Goal: Information Seeking & Learning: Check status

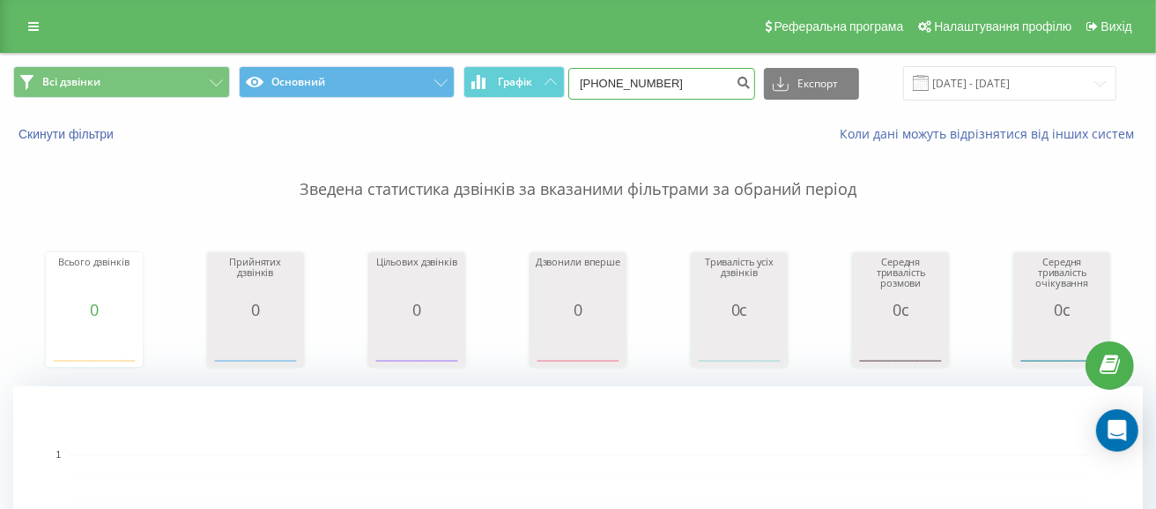
click at [708, 82] on input "+380639307096" at bounding box center [662, 84] width 187 height 32
click at [1079, 82] on input "[DATE] - [DATE]" at bounding box center [1009, 83] width 213 height 34
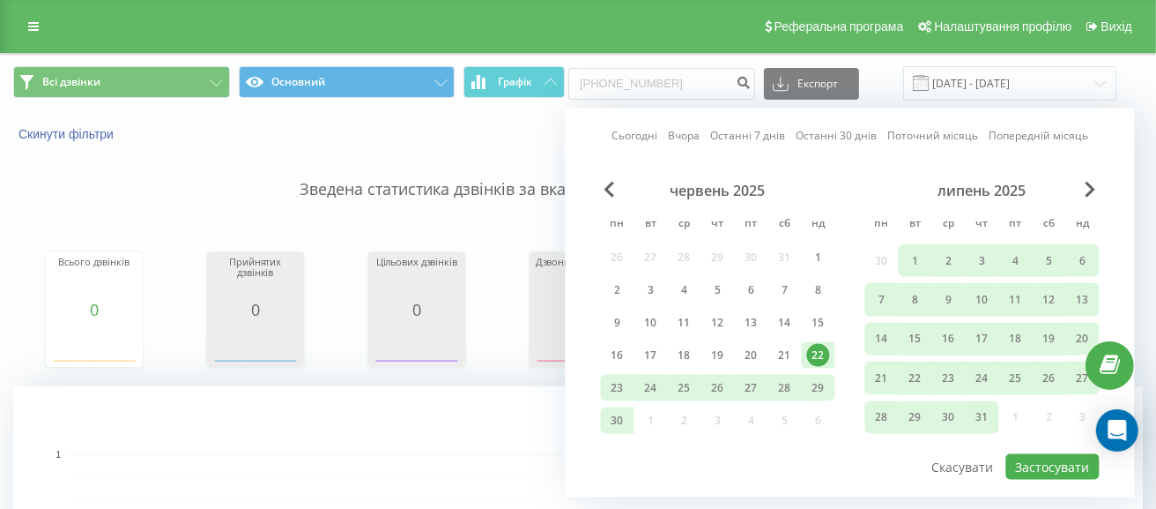
click at [755, 138] on link "Останні 7 днів" at bounding box center [747, 135] width 75 height 17
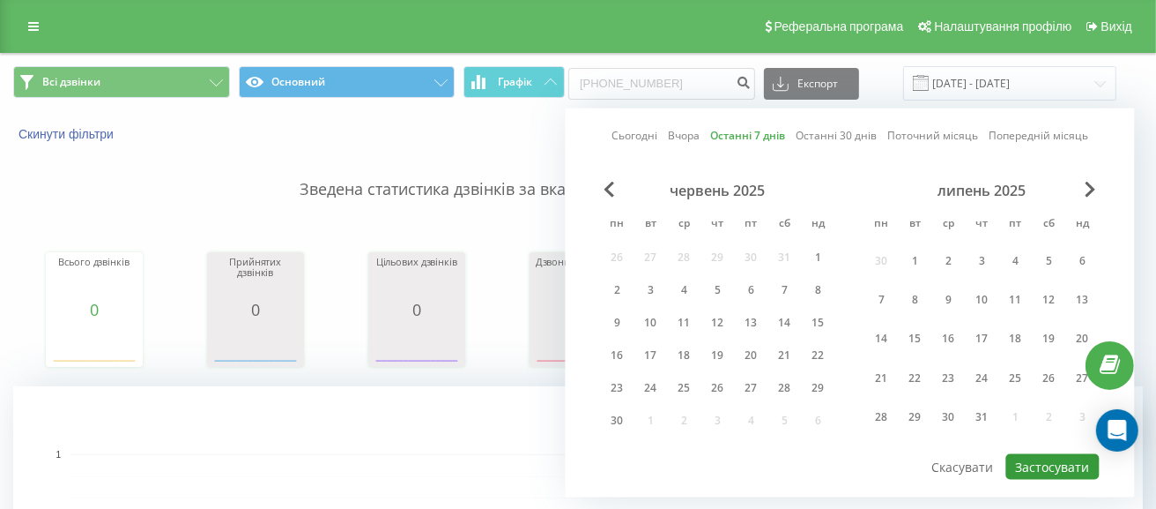
click at [1050, 458] on button "Застосувати" at bounding box center [1053, 467] width 93 height 26
type input "16.09.2025 - 22.09.2025"
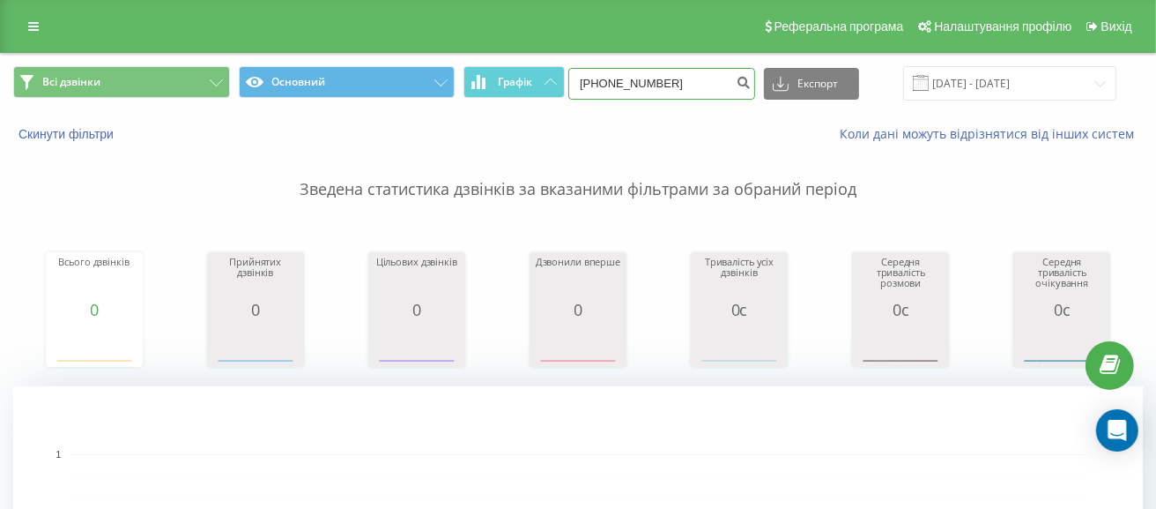
click at [688, 84] on input "+380639307096" at bounding box center [662, 84] width 187 height 32
drag, startPoint x: 642, startPoint y: 79, endPoint x: 482, endPoint y: 68, distance: 160.0
click at [482, 68] on div "Всі дзвінки Основний Графік +380639307096 Експорт .csv .xls .xlsx 16.09.2025 - …" at bounding box center [578, 83] width 1130 height 34
paste input "79694002"
type input "+380679694002"
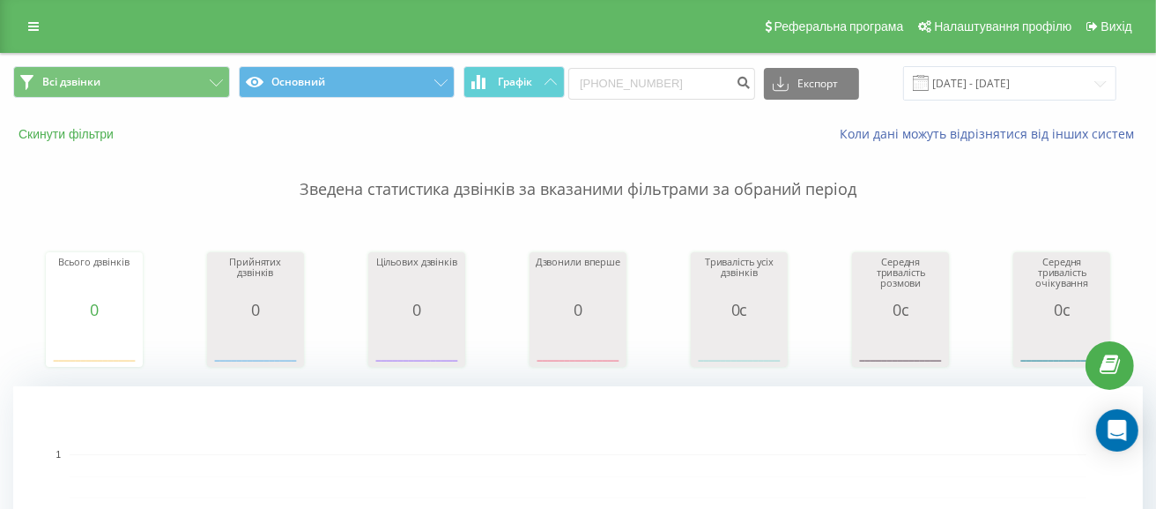
click at [92, 129] on button "Скинути фільтри" at bounding box center [67, 134] width 109 height 16
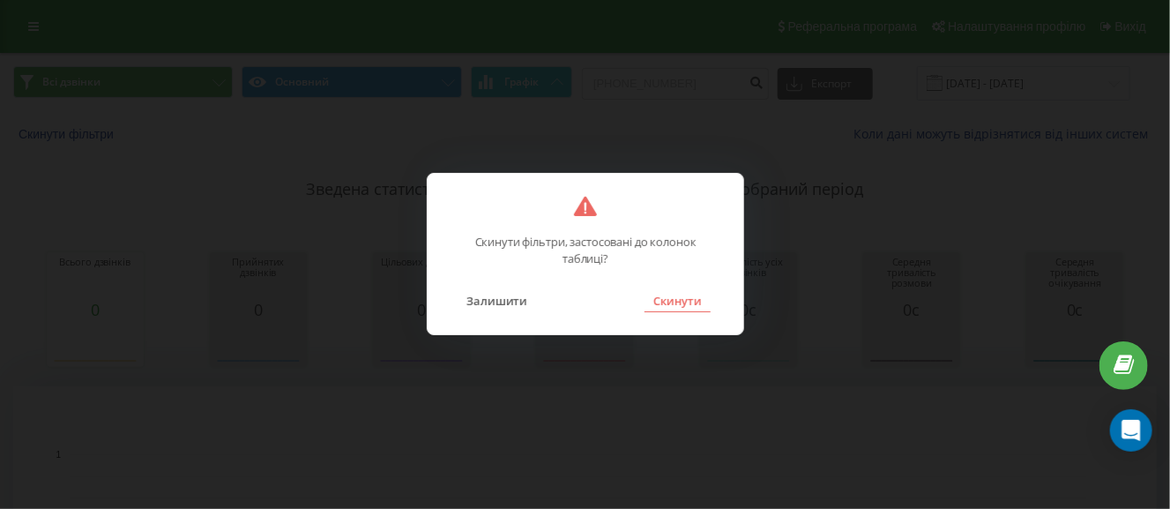
click at [672, 301] on button "Скинути" at bounding box center [677, 300] width 66 height 23
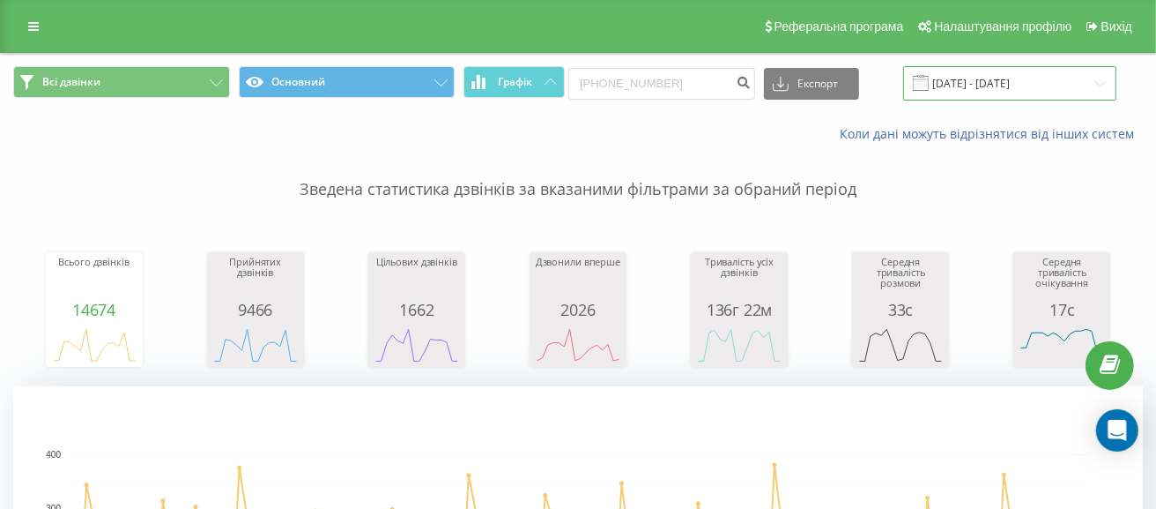
click at [1016, 88] on input "[DATE] - [DATE]" at bounding box center [1009, 83] width 213 height 34
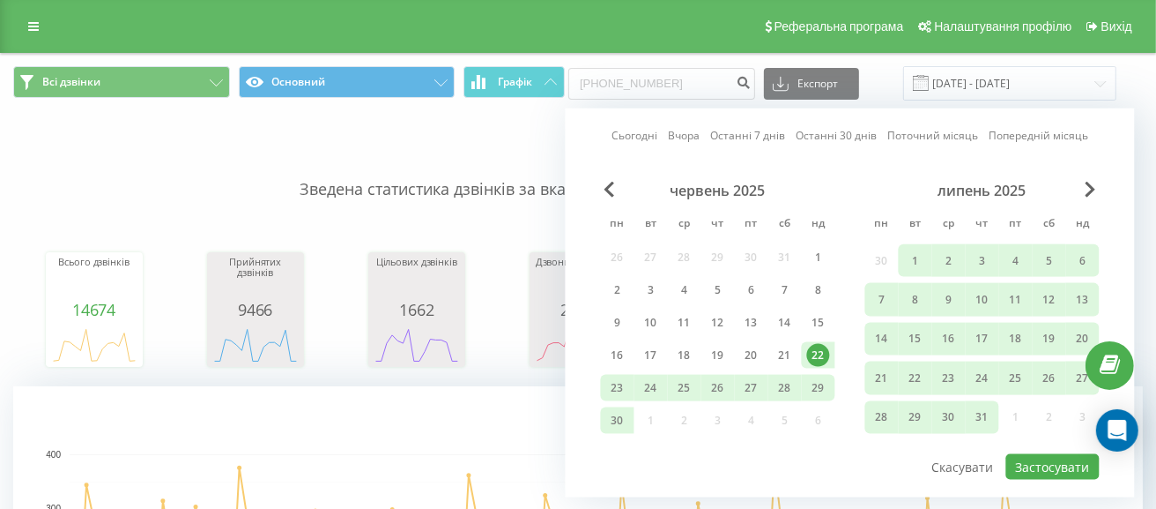
click at [764, 138] on link "Останні 7 днів" at bounding box center [747, 135] width 75 height 17
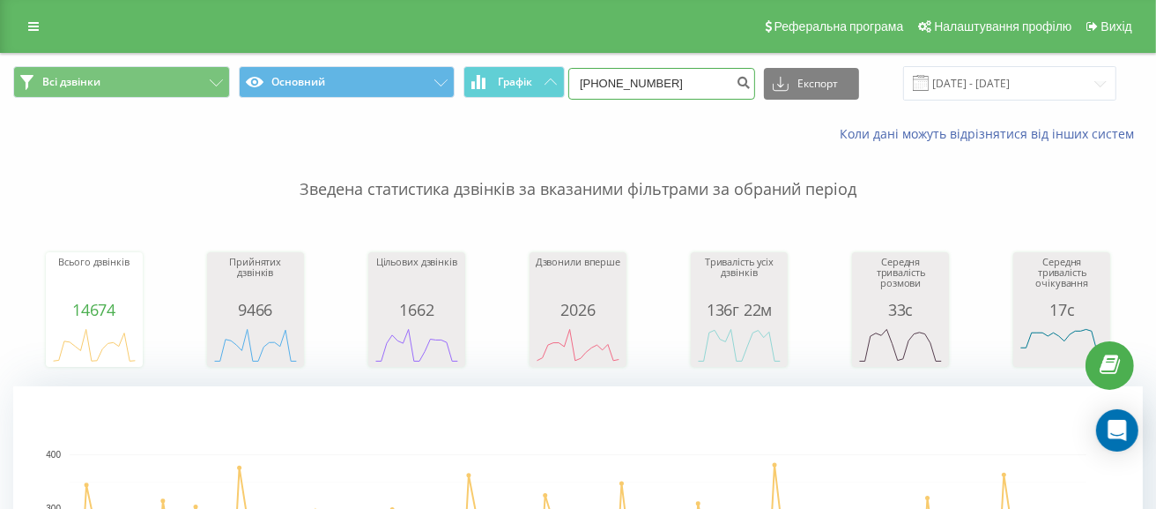
click at [711, 85] on input "+380679694002" at bounding box center [662, 84] width 187 height 32
click at [751, 84] on icon "submit" at bounding box center [743, 80] width 15 height 11
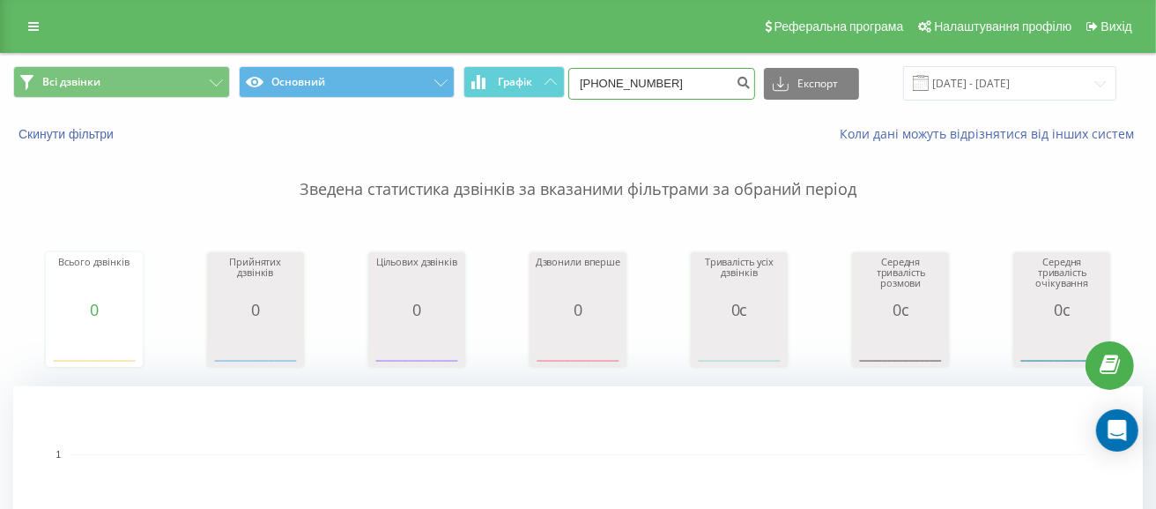
click at [630, 88] on input "+380679694002" at bounding box center [662, 84] width 187 height 32
click at [623, 84] on input "+380679694002" at bounding box center [662, 84] width 187 height 32
type input "0679694002"
click at [754, 78] on button "submit" at bounding box center [744, 84] width 24 height 32
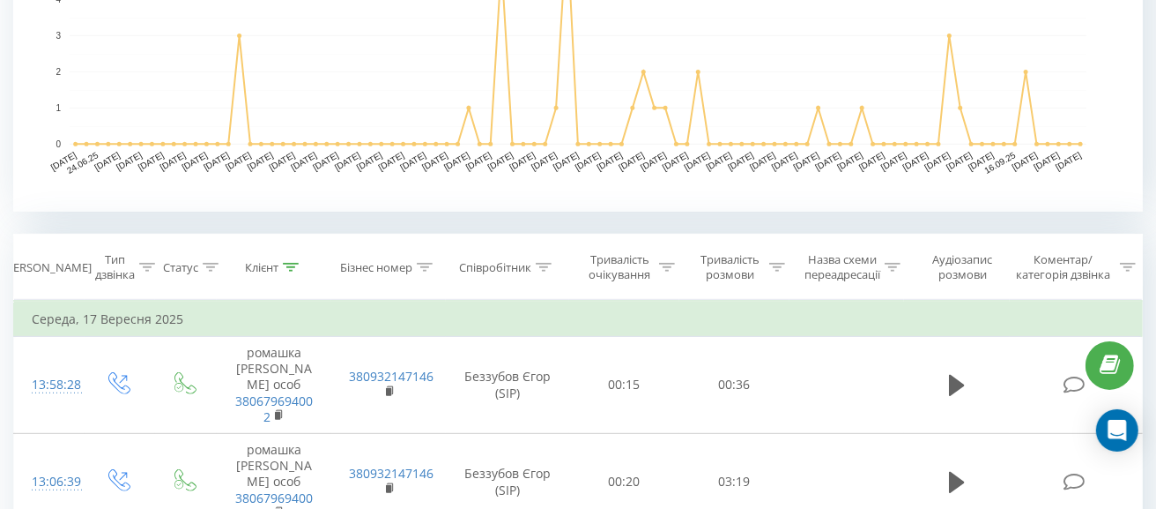
scroll to position [704, 0]
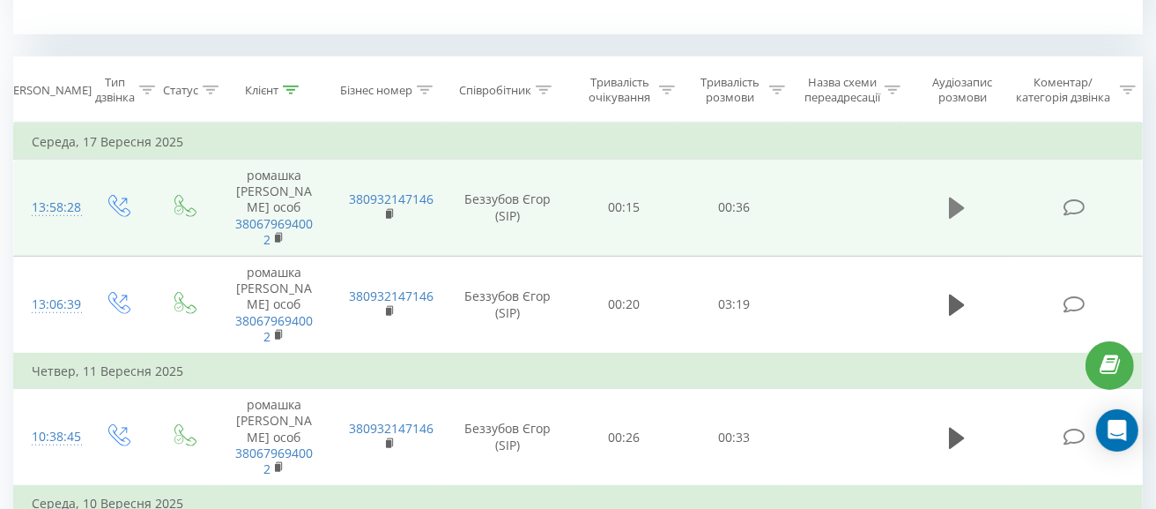
click at [961, 205] on icon at bounding box center [957, 207] width 16 height 21
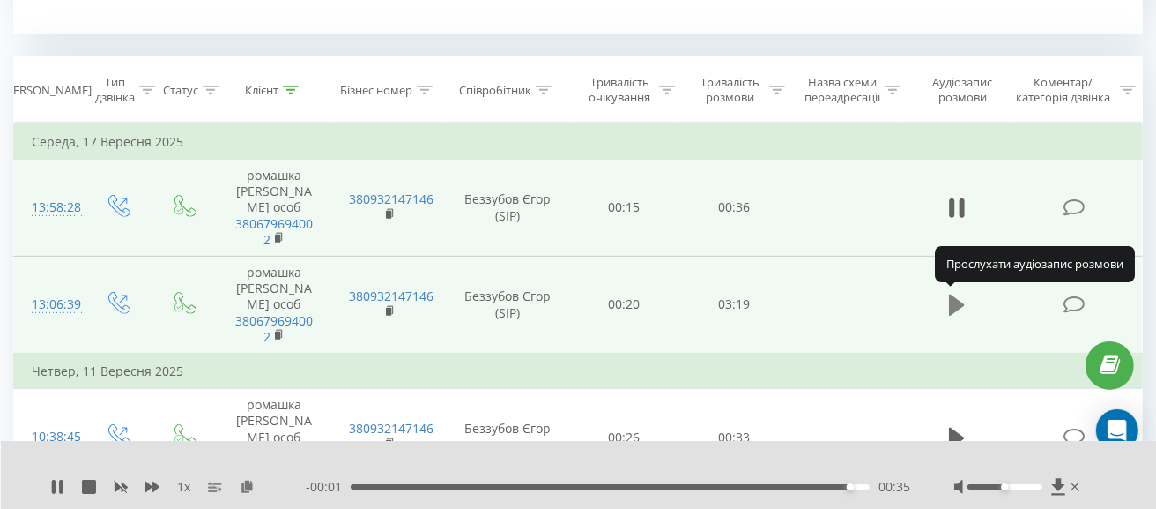
click at [958, 305] on icon at bounding box center [957, 304] width 16 height 21
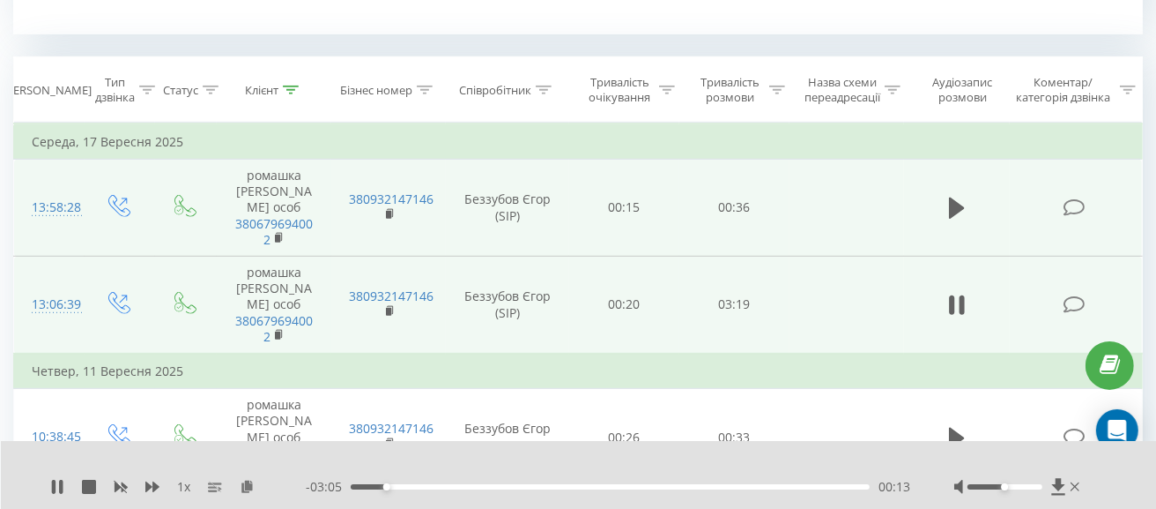
click at [734, 481] on div "- 03:05 00:13 00:13" at bounding box center [608, 487] width 605 height 18
click at [738, 487] on div "00:14" at bounding box center [610, 486] width 519 height 5
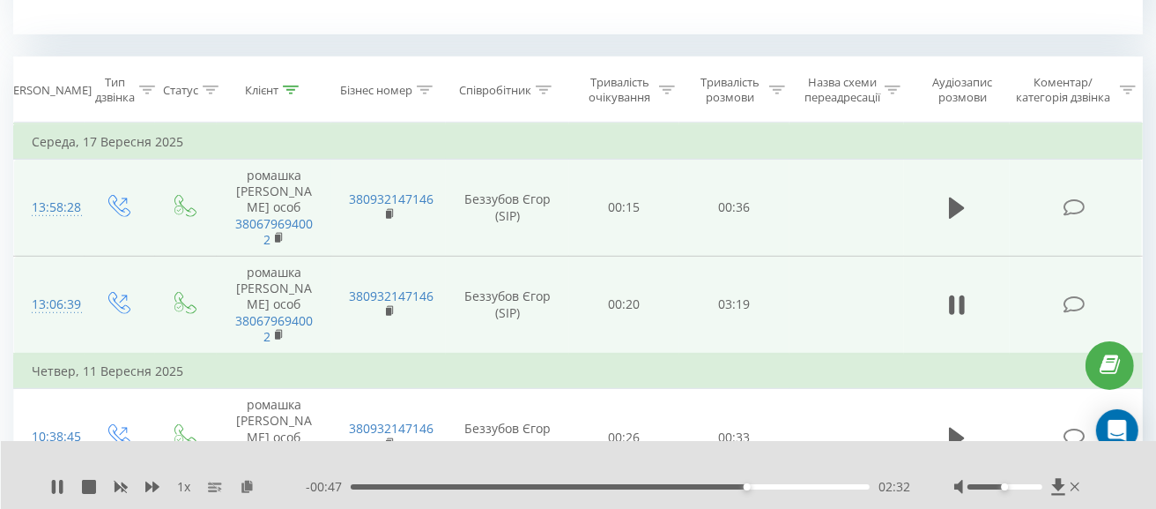
click at [765, 482] on div "- 00:47 02:32 02:32" at bounding box center [608, 487] width 605 height 18
drag, startPoint x: 777, startPoint y: 486, endPoint x: 797, endPoint y: 491, distance: 21.0
click at [777, 487] on div "02:32" at bounding box center [610, 486] width 519 height 5
click at [802, 487] on div "02:44" at bounding box center [610, 486] width 519 height 5
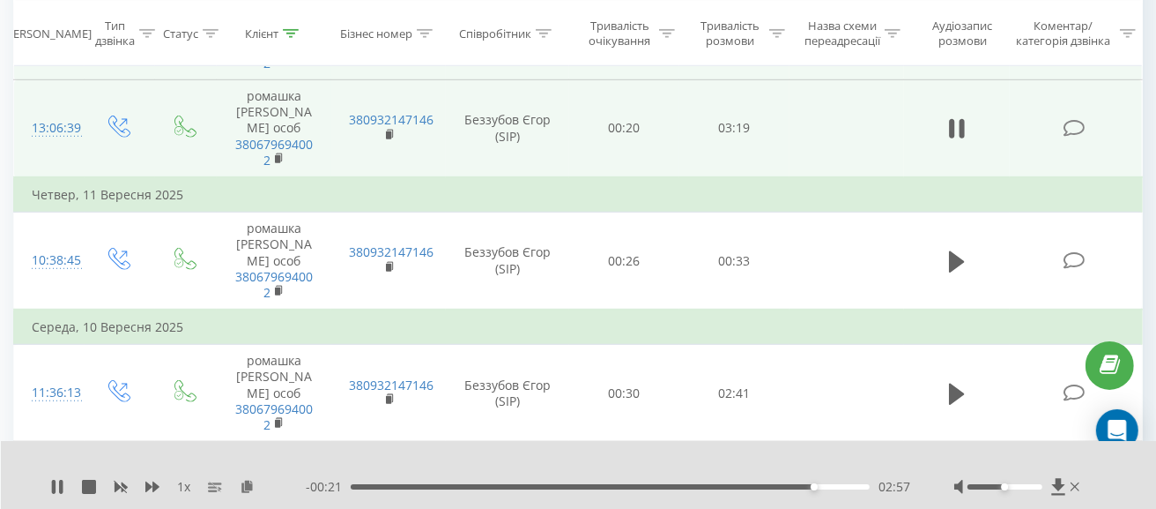
scroll to position [881, 0]
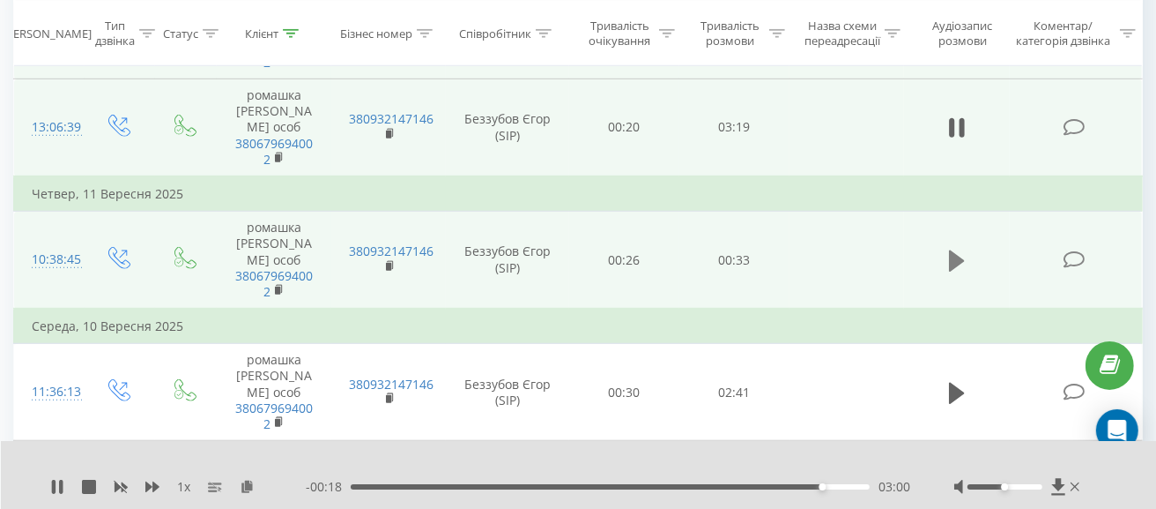
click at [951, 253] on icon at bounding box center [957, 259] width 16 height 21
click at [814, 486] on div "00:22" at bounding box center [610, 486] width 519 height 5
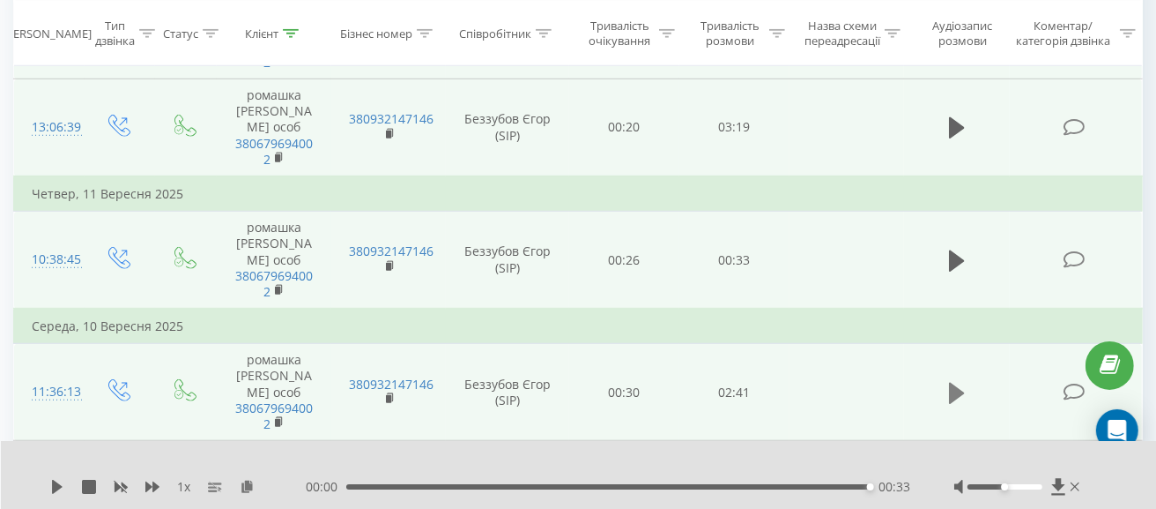
click at [948, 402] on button at bounding box center [957, 393] width 26 height 26
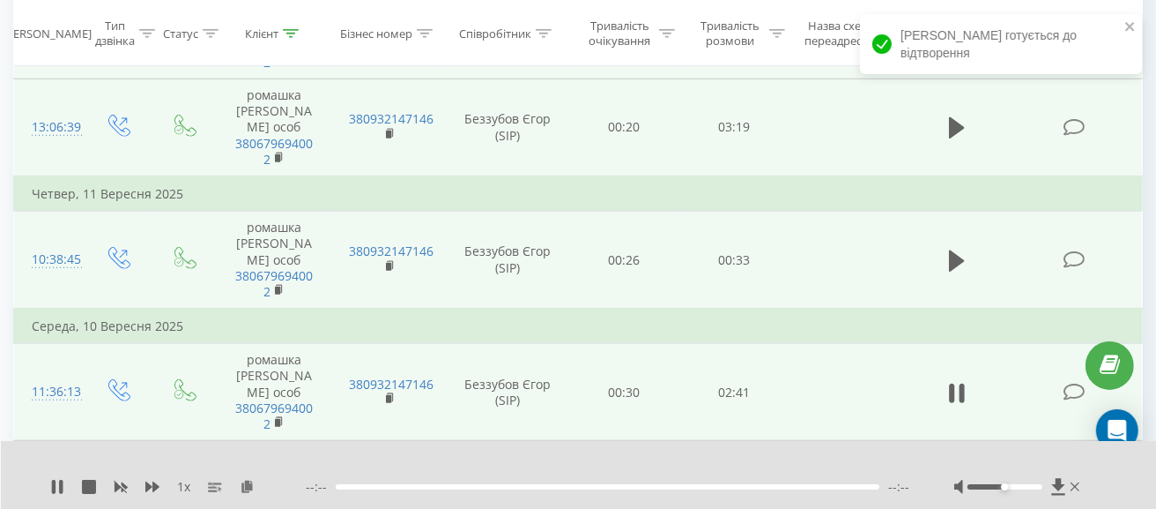
click at [390, 487] on div at bounding box center [608, 486] width 544 height 5
click at [427, 487] on div "00:23" at bounding box center [610, 486] width 519 height 5
click at [494, 489] on div "00:27" at bounding box center [610, 486] width 519 height 5
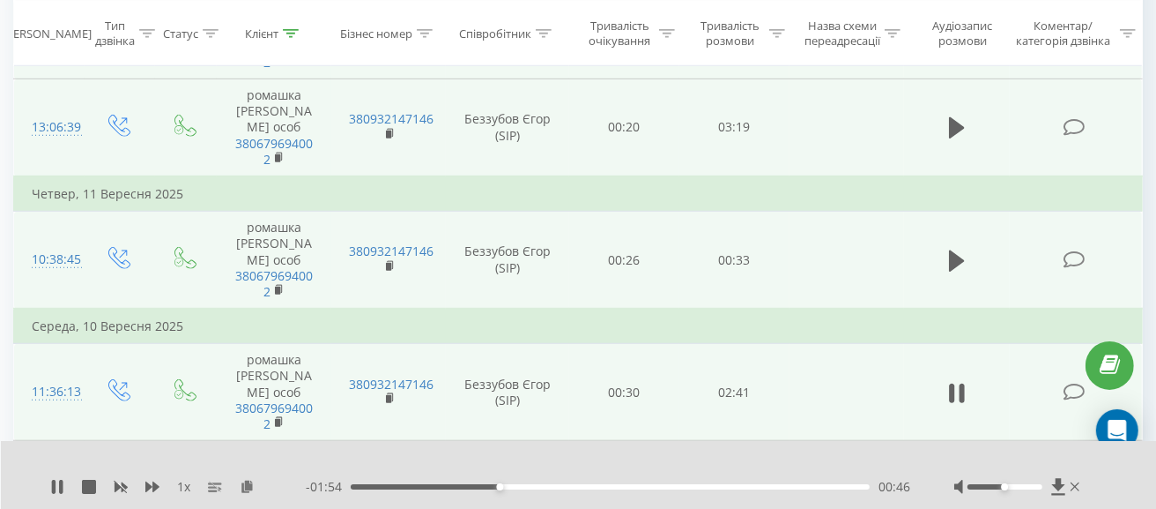
click at [571, 488] on div "00:46" at bounding box center [610, 486] width 519 height 5
click at [647, 487] on div "01:15" at bounding box center [610, 486] width 519 height 5
click at [753, 487] on div "01:42" at bounding box center [610, 486] width 519 height 5
click at [808, 490] on div "- 00:26 02:13 02:13" at bounding box center [608, 487] width 605 height 18
click at [829, 490] on div "- 00:26 02:14 02:14" at bounding box center [608, 487] width 605 height 18
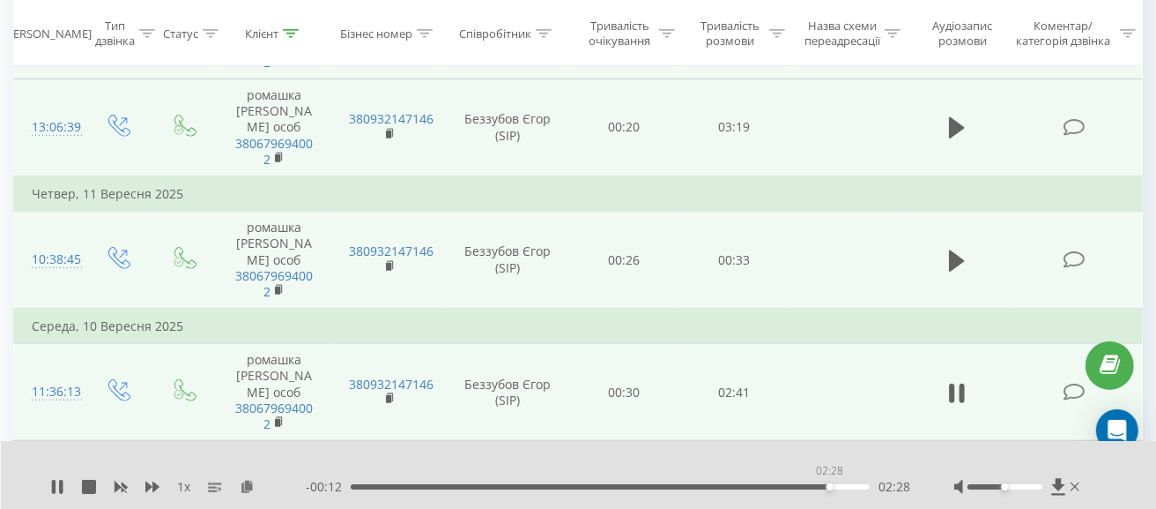
click at [829, 487] on div "02:28" at bounding box center [610, 486] width 519 height 5
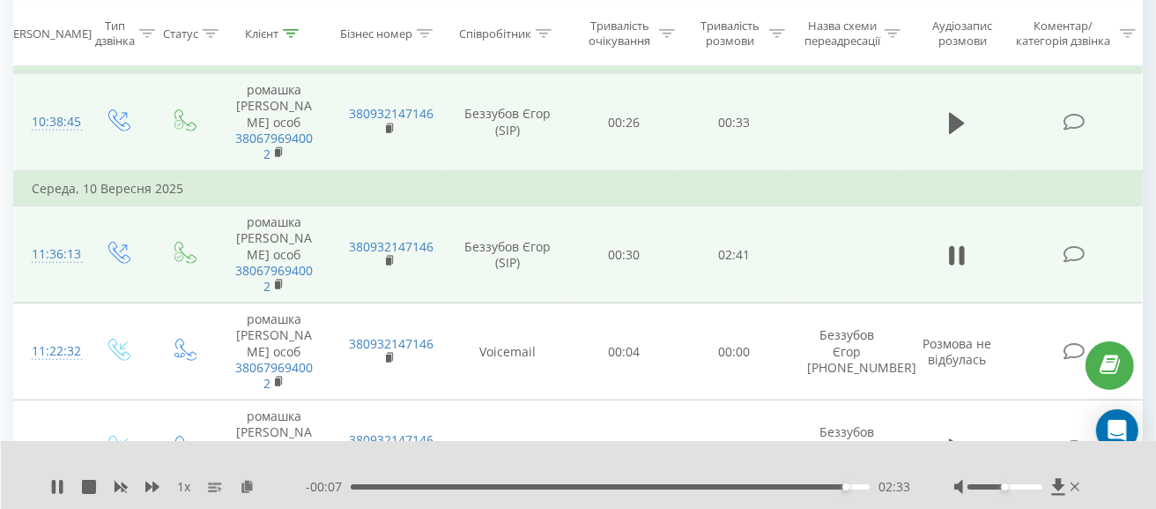
scroll to position [1057, 0]
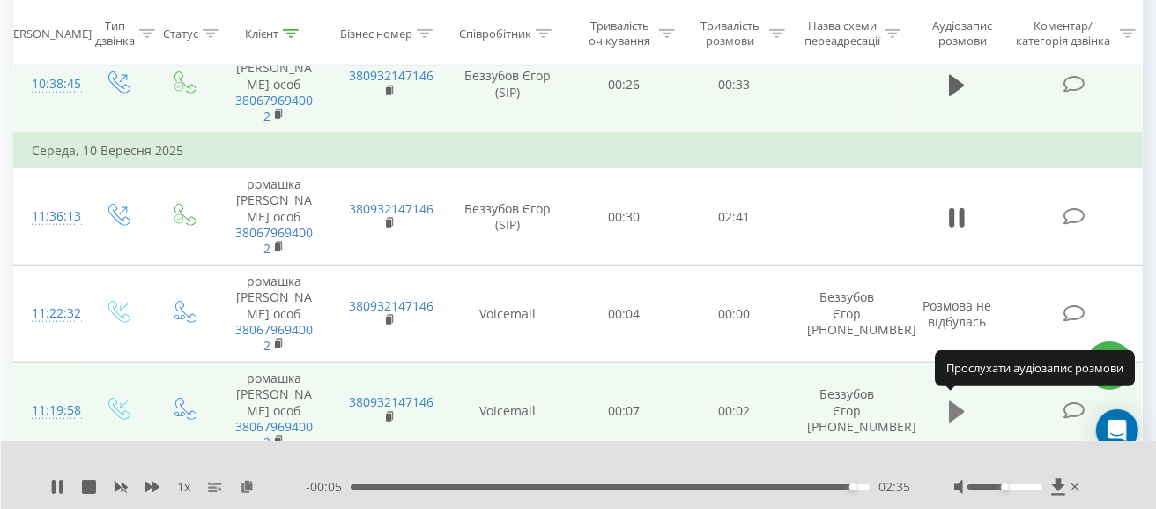
click at [954, 406] on icon at bounding box center [957, 410] width 16 height 21
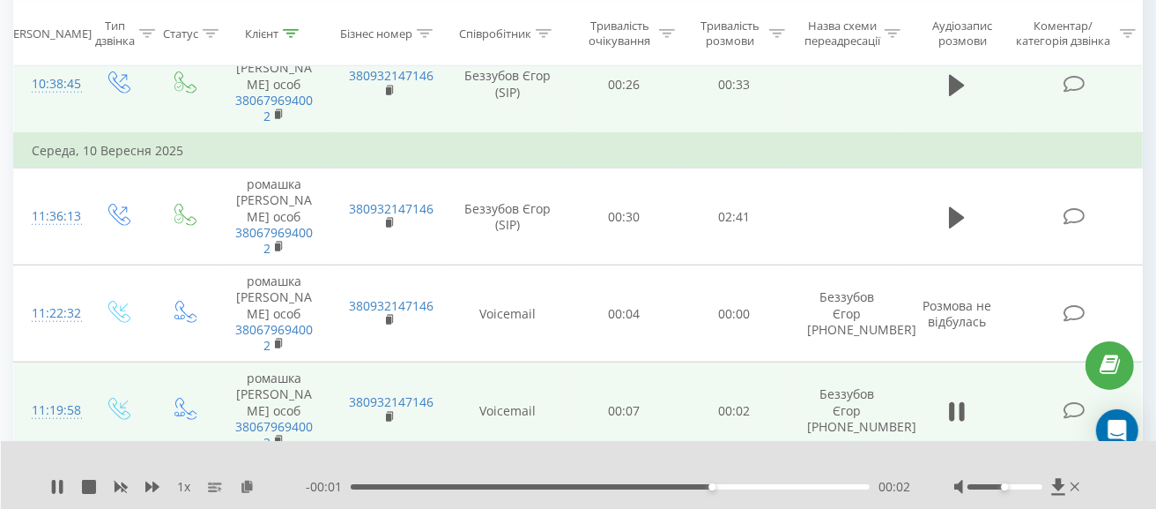
scroll to position [1233, 0]
